Goal: Navigation & Orientation: Find specific page/section

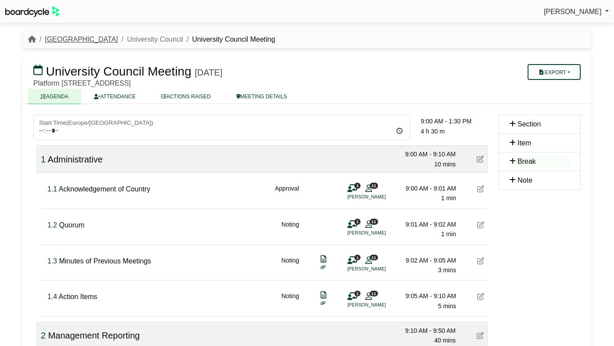
click at [78, 38] on link "[GEOGRAPHIC_DATA]" at bounding box center [81, 39] width 73 height 7
